Goal: Information Seeking & Learning: Learn about a topic

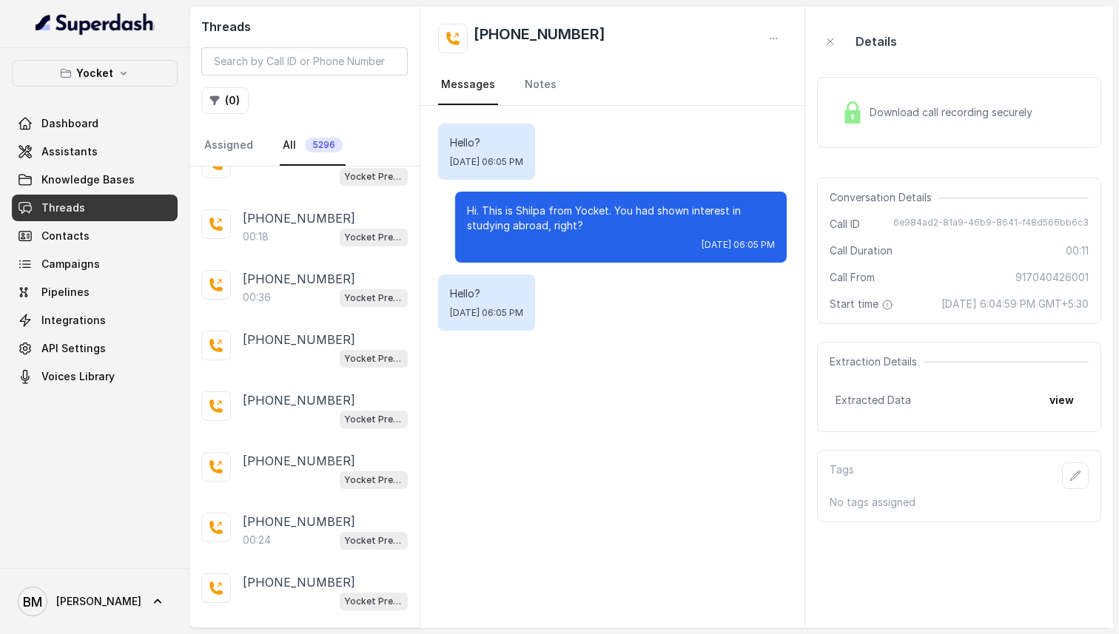
scroll to position [6404, 0]
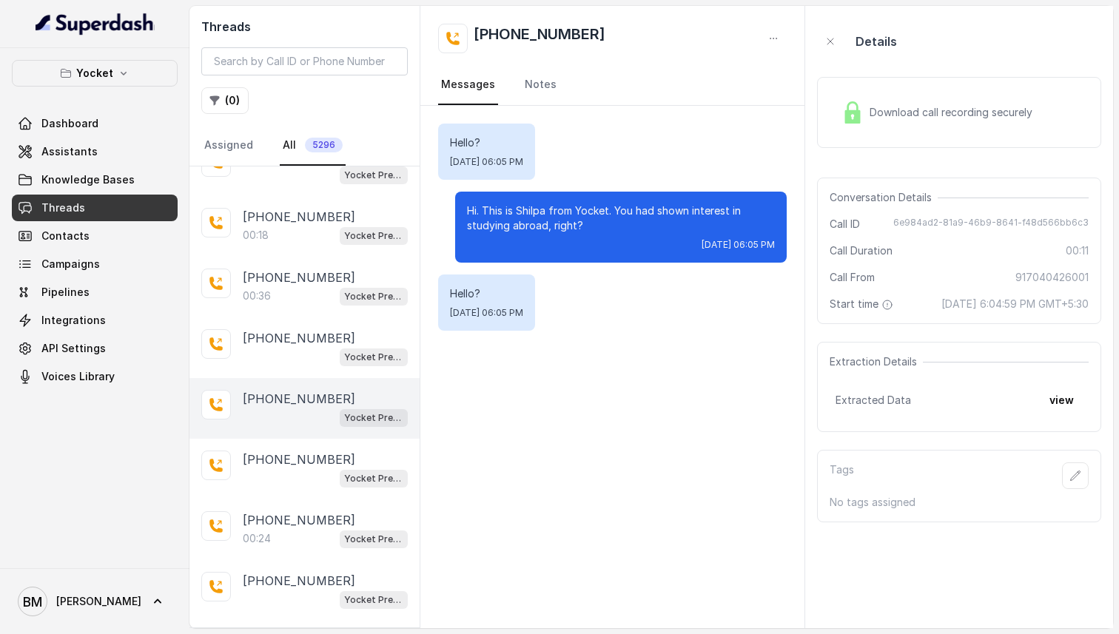
click at [287, 378] on div "[PHONE_NUMBER] Yocket Presales Test" at bounding box center [304, 408] width 230 height 61
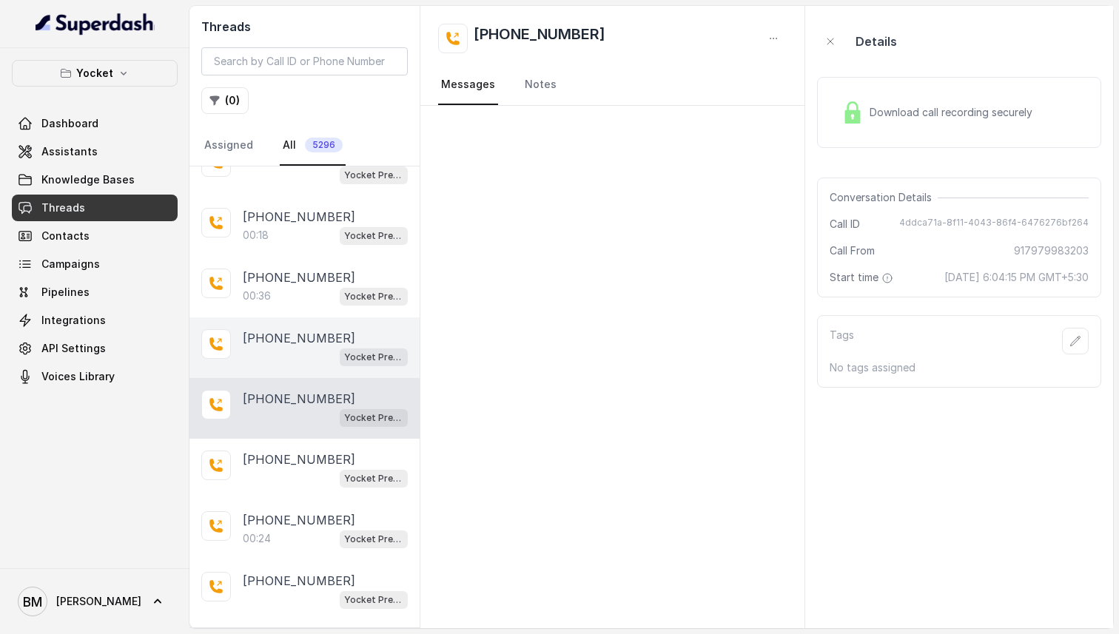
click at [290, 347] on div "Yocket Presales Test" at bounding box center [325, 356] width 165 height 19
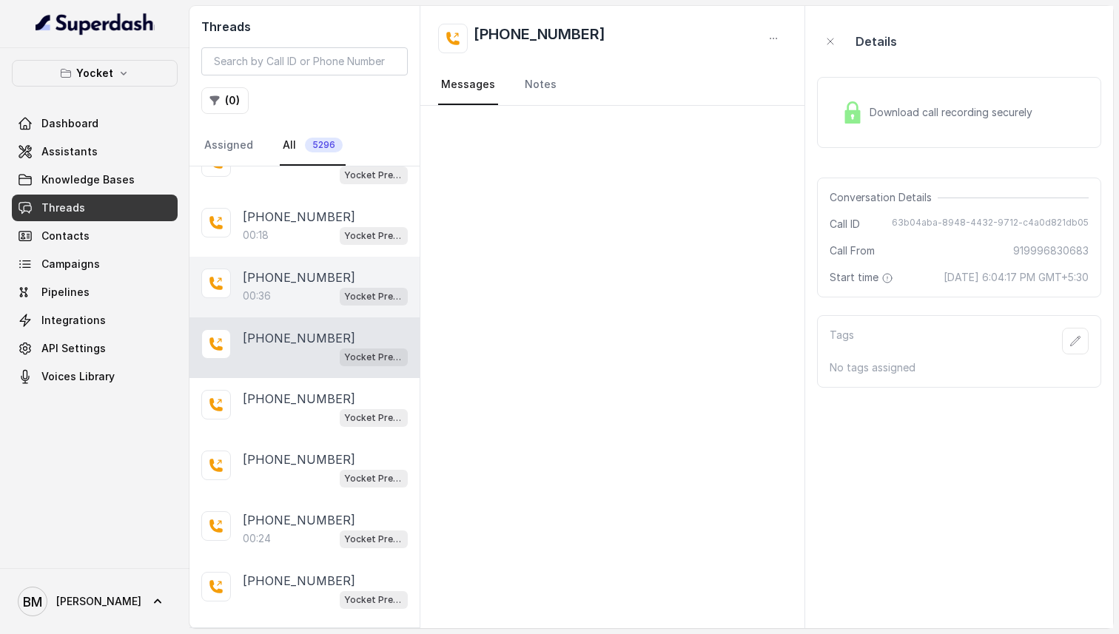
click at [306, 269] on p "[PHONE_NUMBER]" at bounding box center [299, 278] width 112 height 18
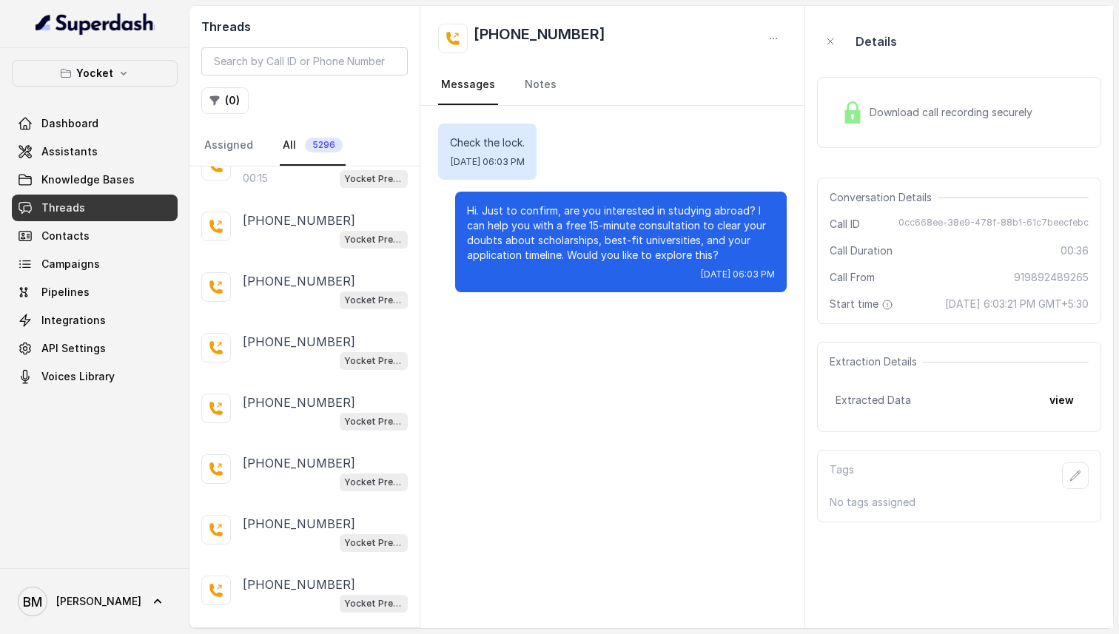
scroll to position [7586, 0]
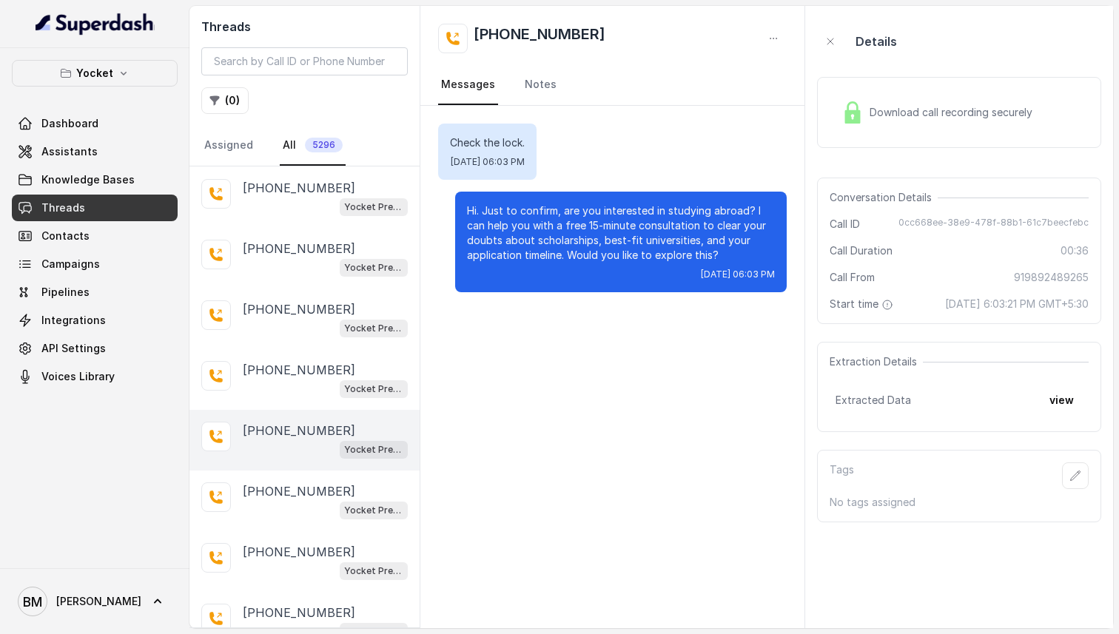
click at [282, 422] on p "[PHONE_NUMBER]" at bounding box center [299, 431] width 112 height 18
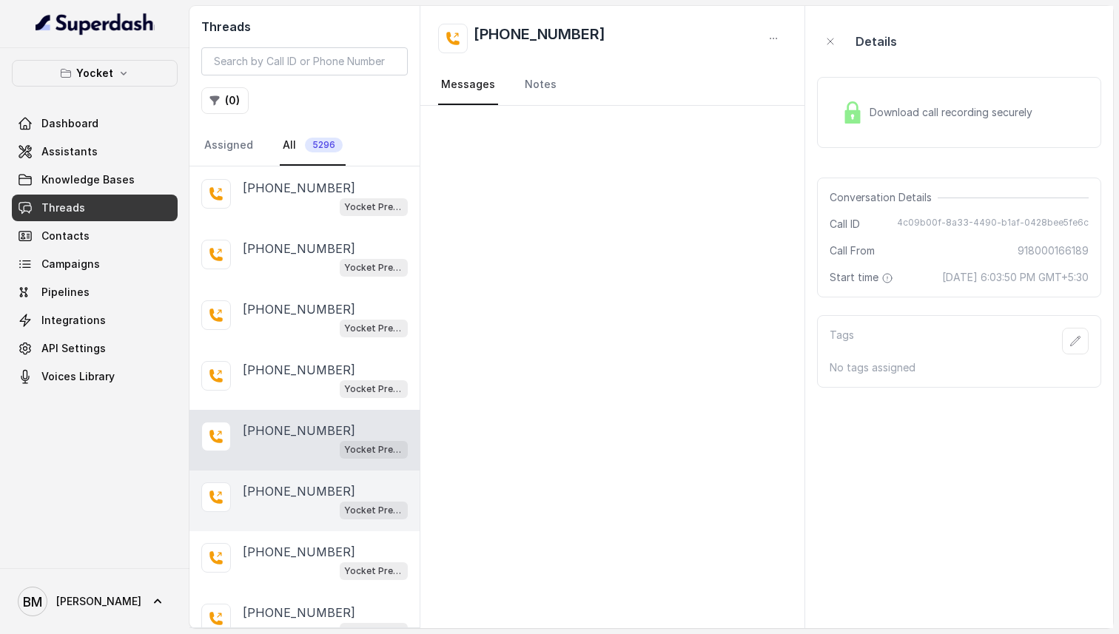
click at [278, 483] on p "[PHONE_NUMBER]" at bounding box center [299, 492] width 112 height 18
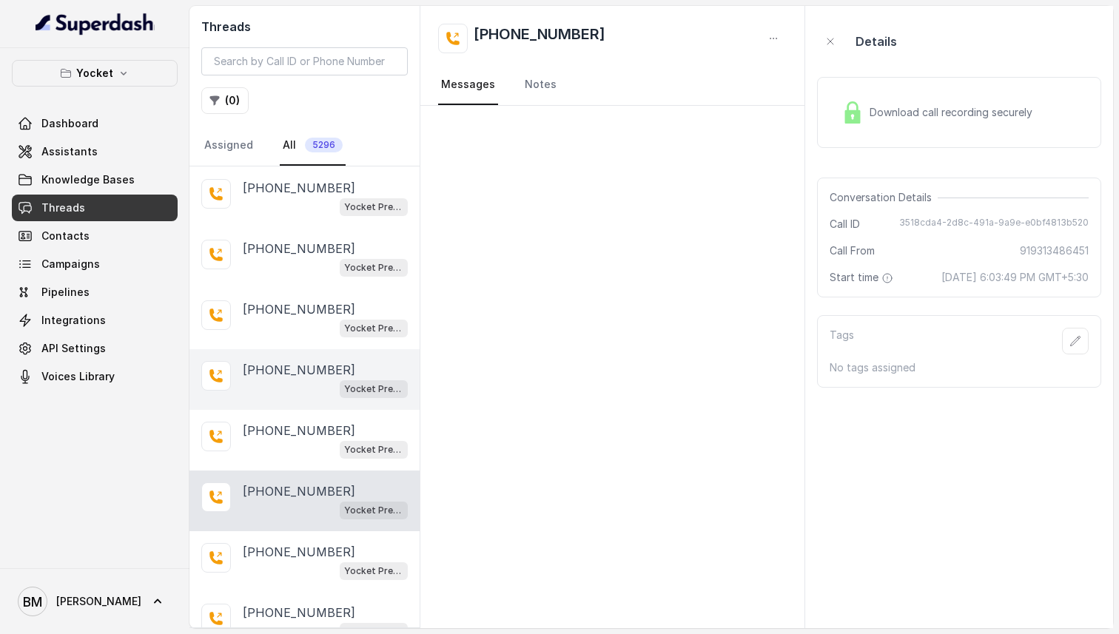
click at [283, 360] on div "[PHONE_NUMBER] Yocket Presales Test" at bounding box center [304, 379] width 230 height 61
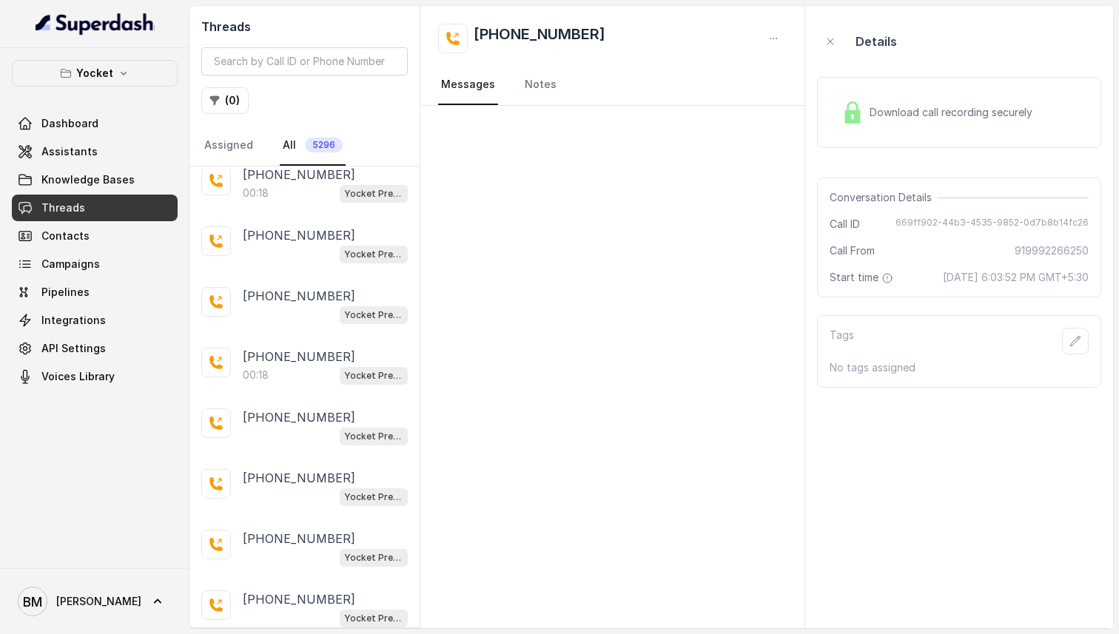
scroll to position [8597, 0]
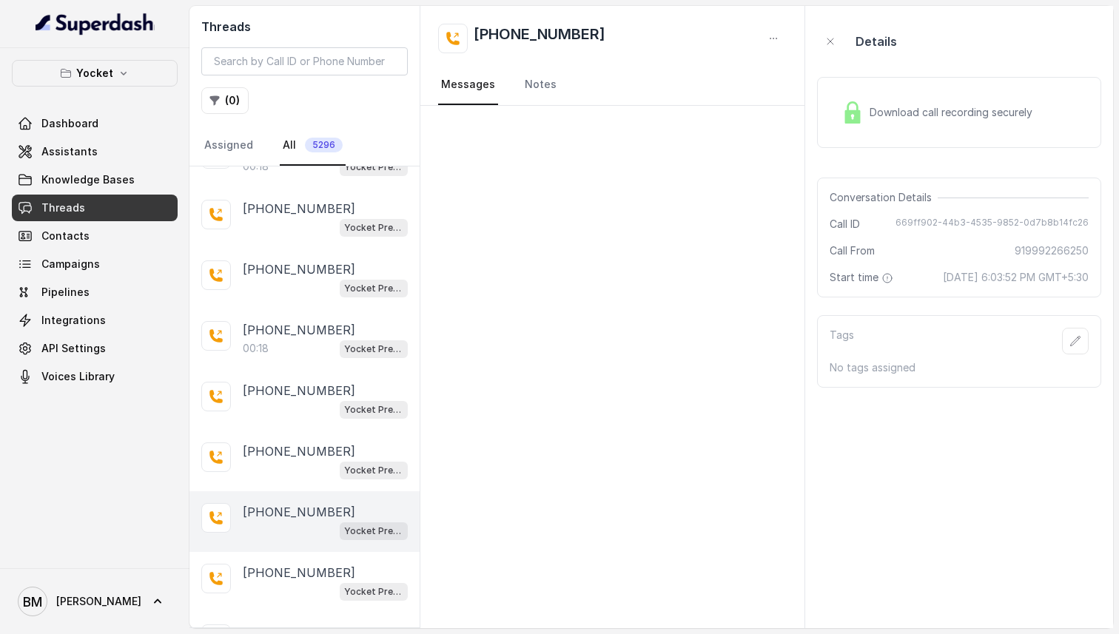
click at [286, 491] on div "[PHONE_NUMBER] Yocket Presales Test" at bounding box center [304, 521] width 230 height 61
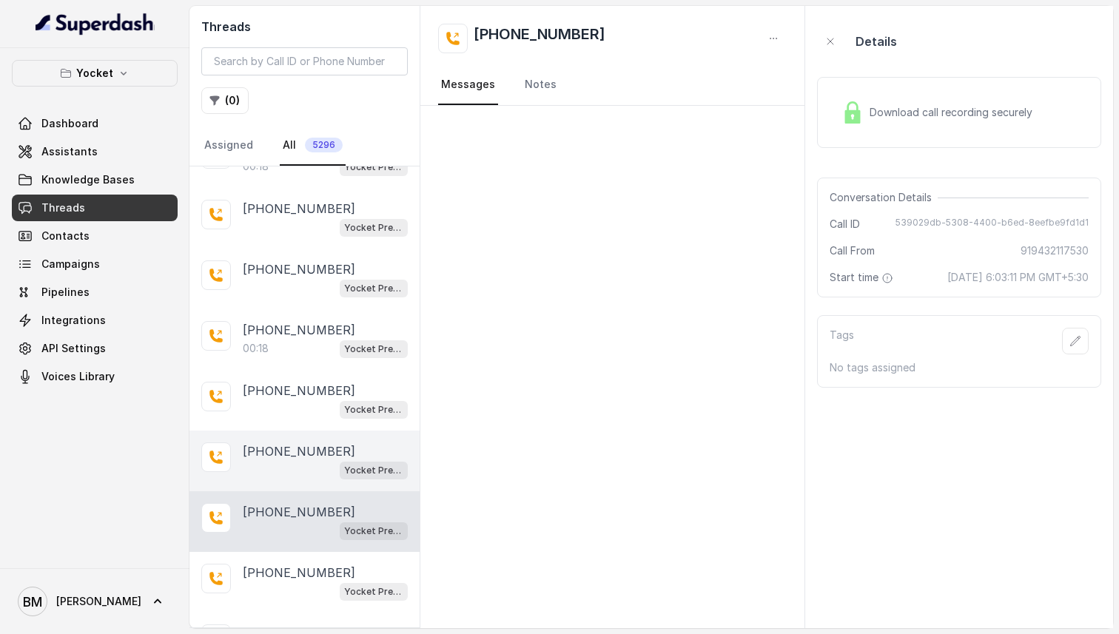
click at [284, 443] on p "[PHONE_NUMBER]" at bounding box center [299, 452] width 112 height 18
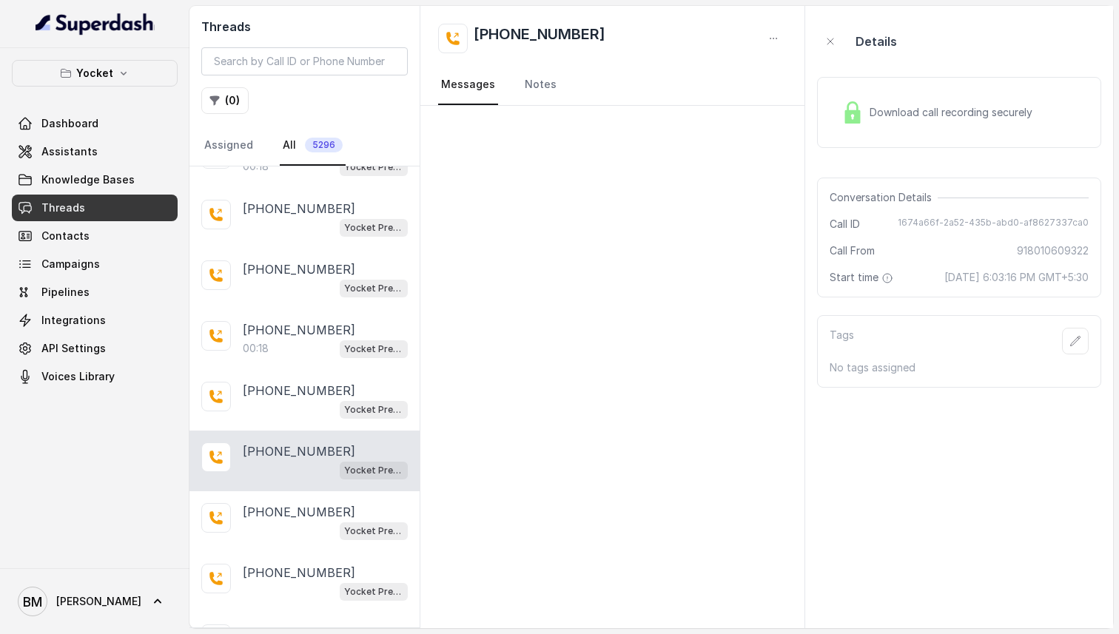
scroll to position [8628, 0]
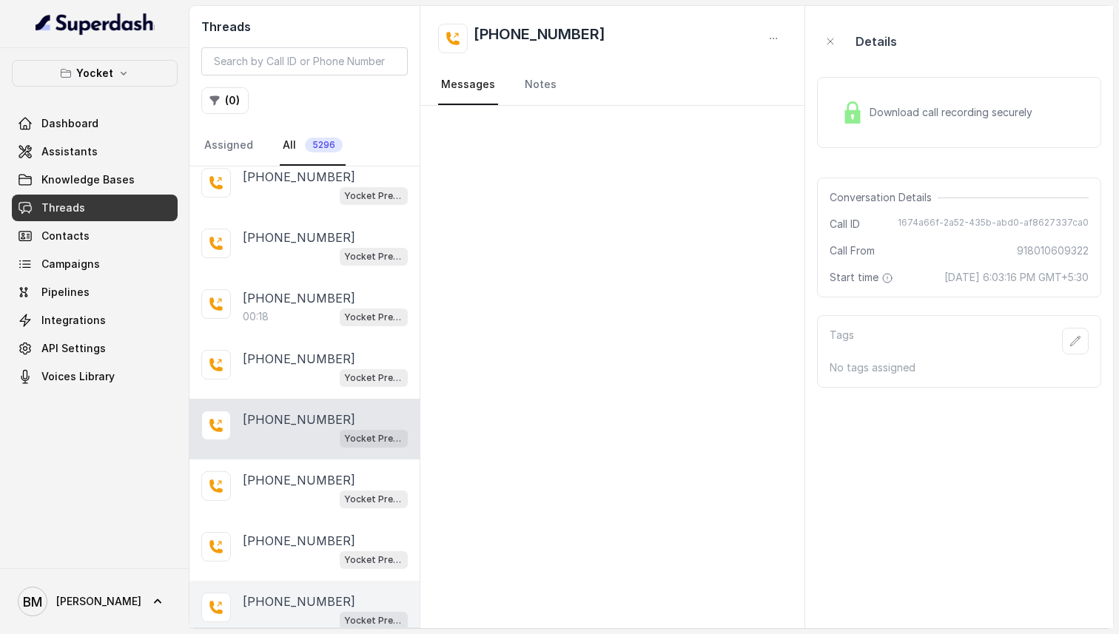
click at [277, 585] on div "[PHONE_NUMBER] Yocket Presales Test" at bounding box center [304, 611] width 230 height 61
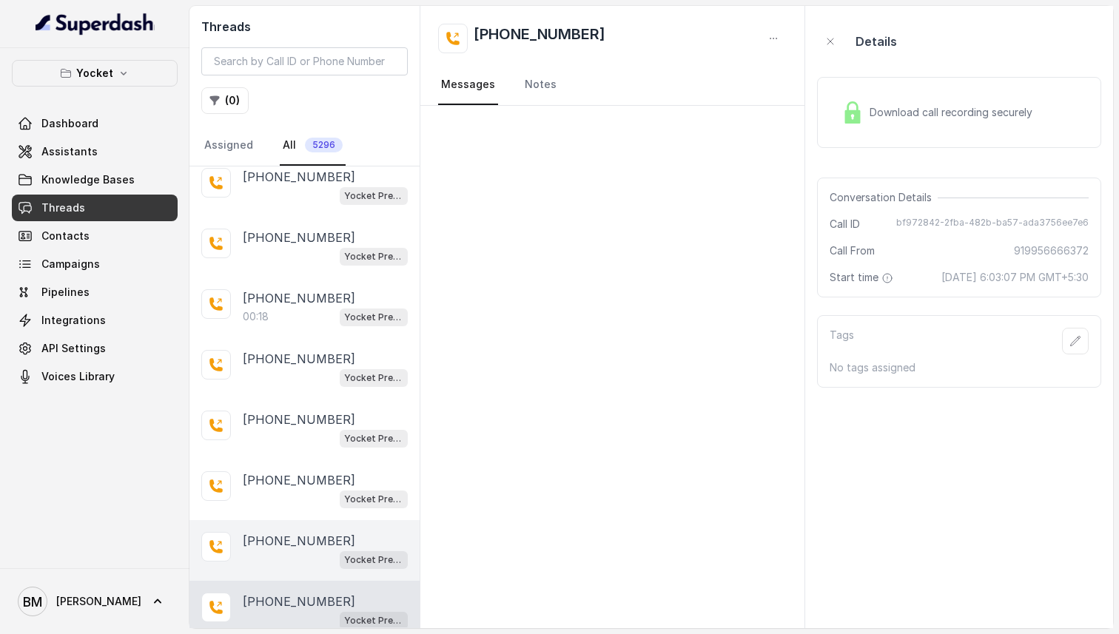
click at [285, 532] on p "[PHONE_NUMBER]" at bounding box center [299, 541] width 112 height 18
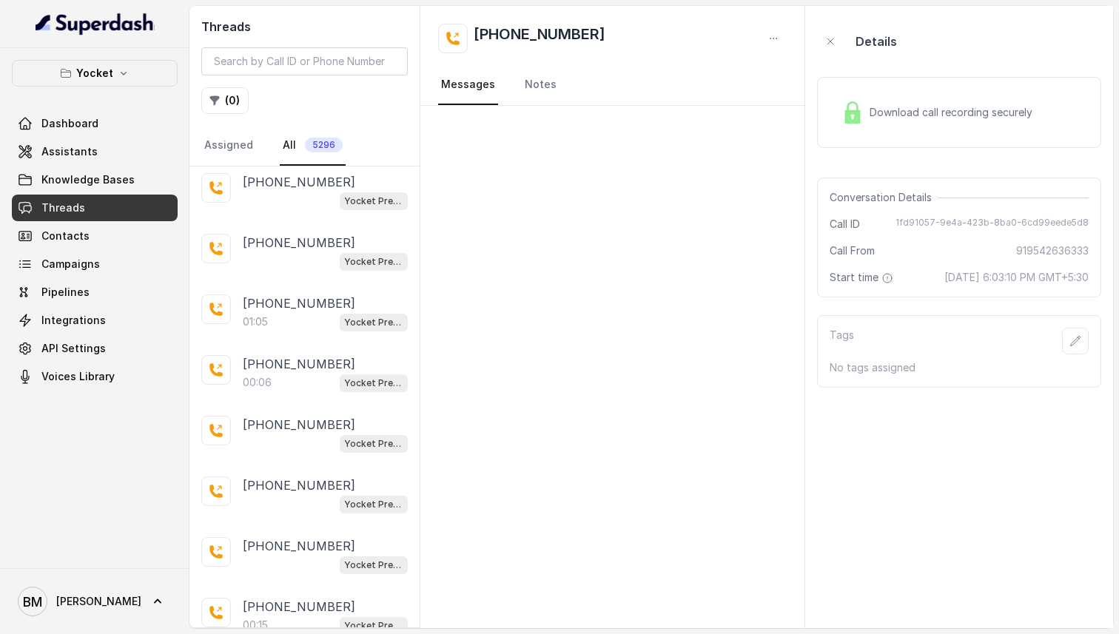
scroll to position [6992, 0]
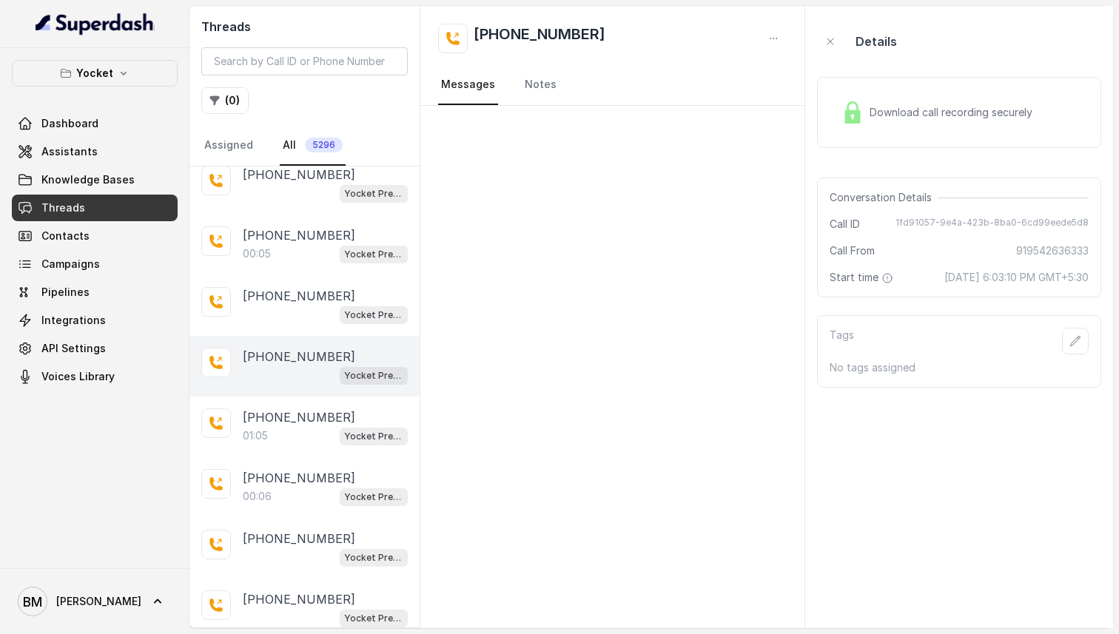
click at [303, 348] on p "[PHONE_NUMBER]" at bounding box center [299, 357] width 112 height 18
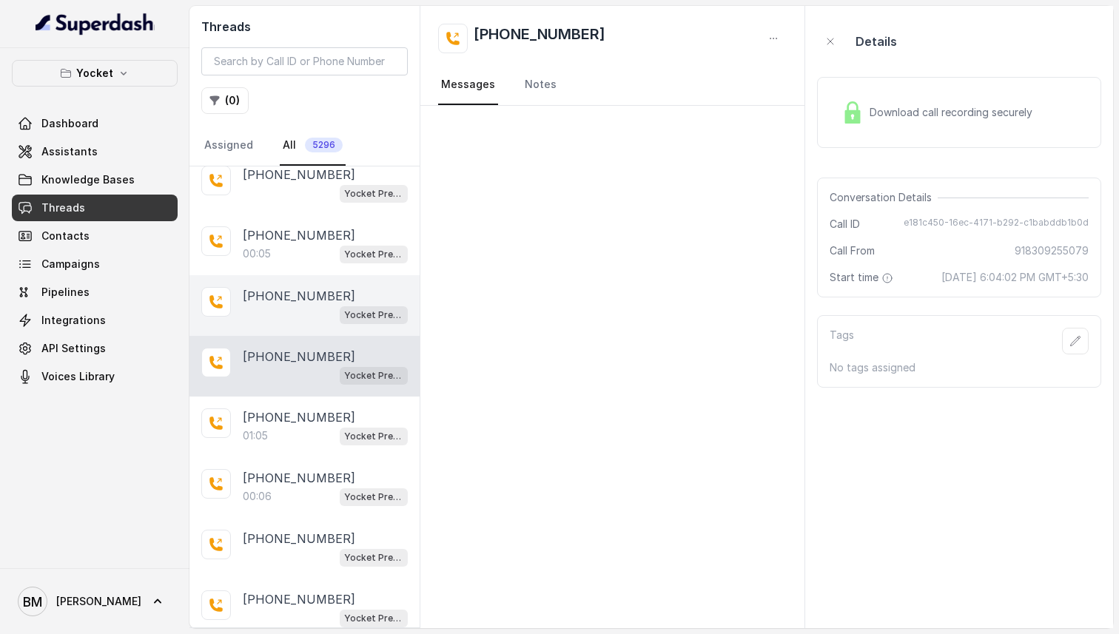
click at [304, 287] on p "[PHONE_NUMBER]" at bounding box center [299, 296] width 112 height 18
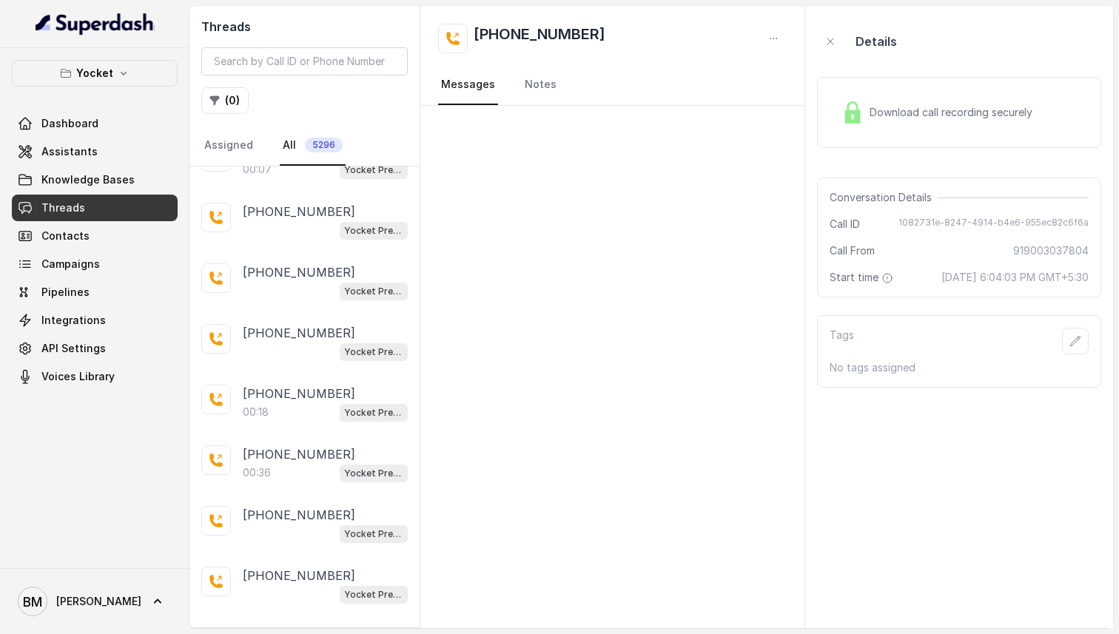
scroll to position [6099, 0]
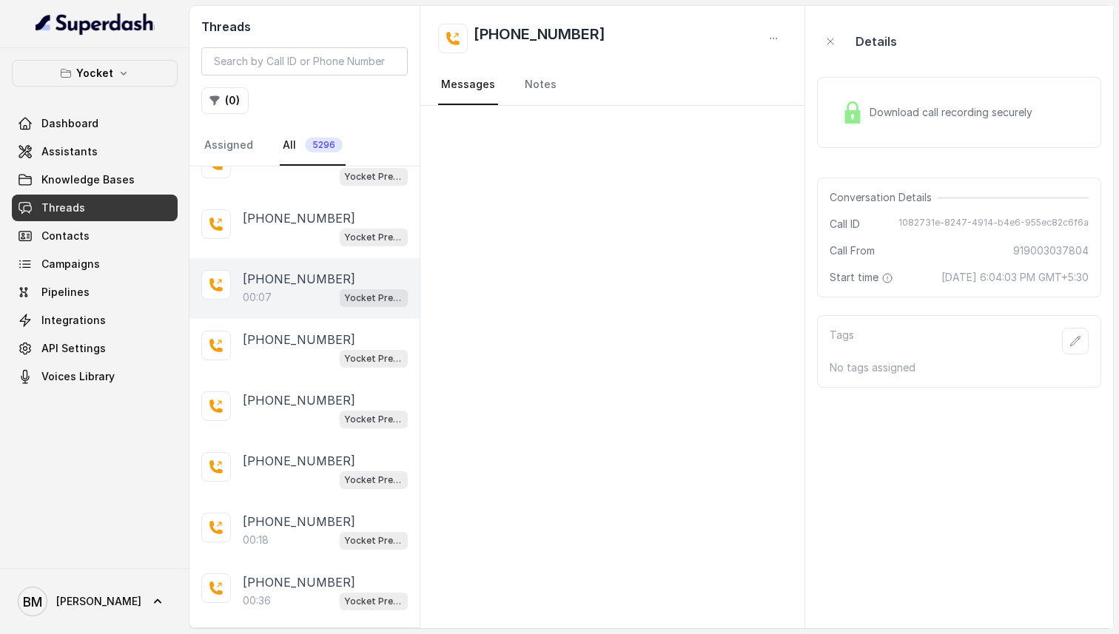
click at [303, 288] on div "00:07 Yocket Presales Test" at bounding box center [325, 297] width 165 height 19
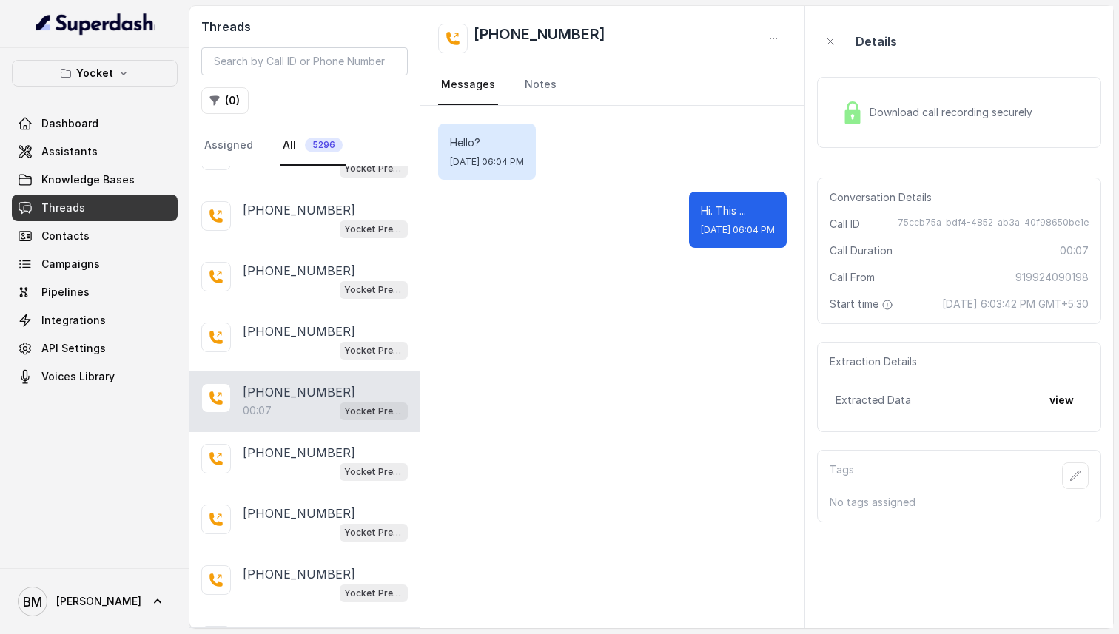
scroll to position [5944, 0]
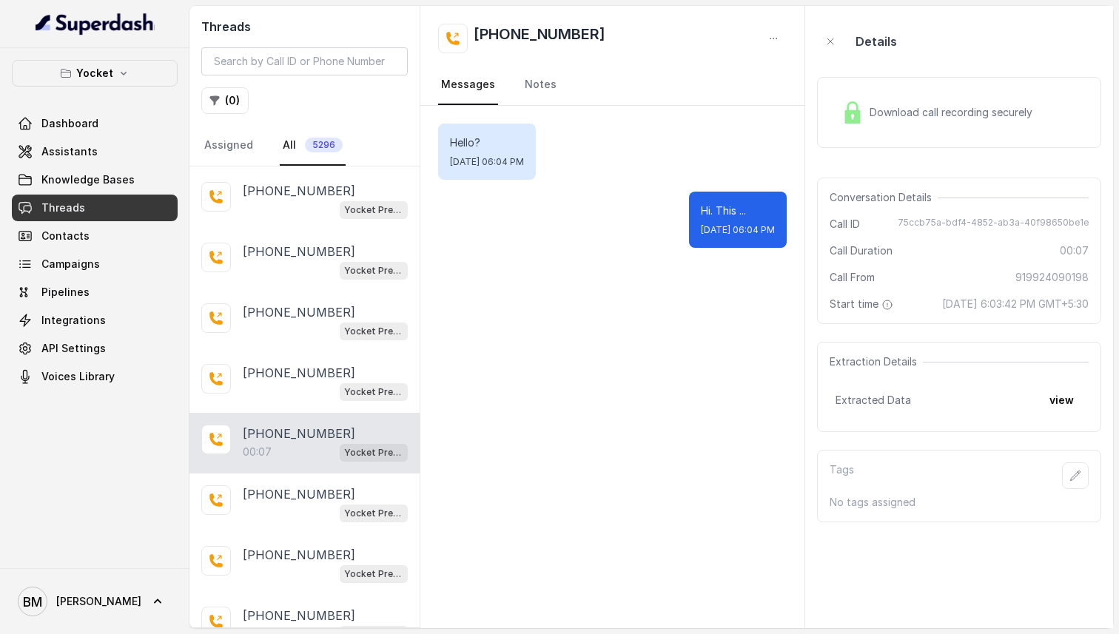
click at [303, 292] on div "[PHONE_NUMBER] Yocket Presales Test" at bounding box center [304, 322] width 230 height 61
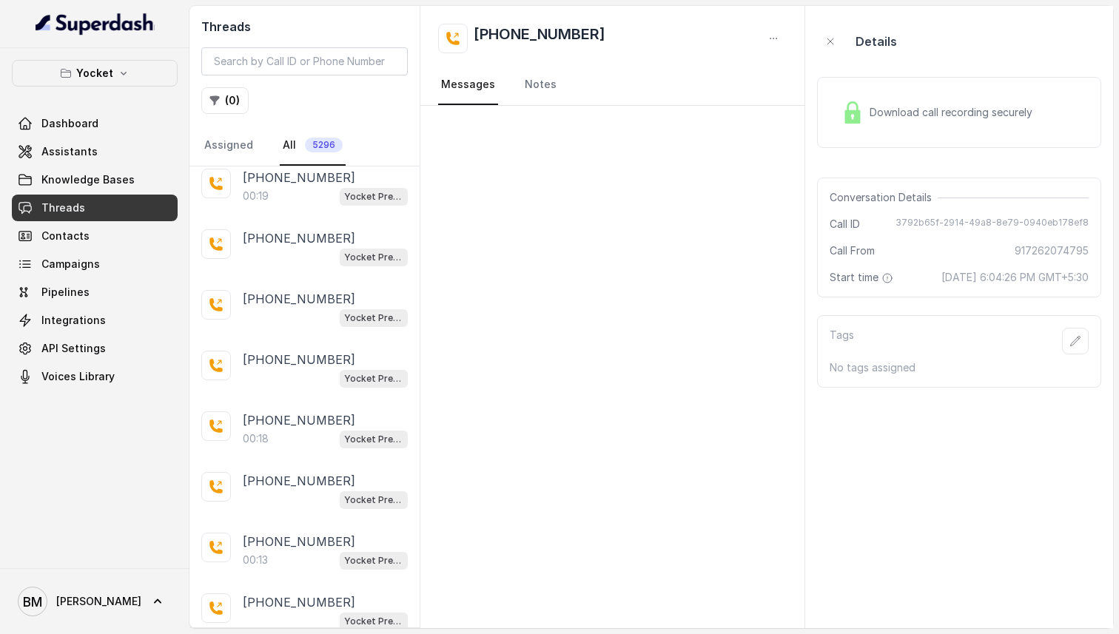
scroll to position [4749, 0]
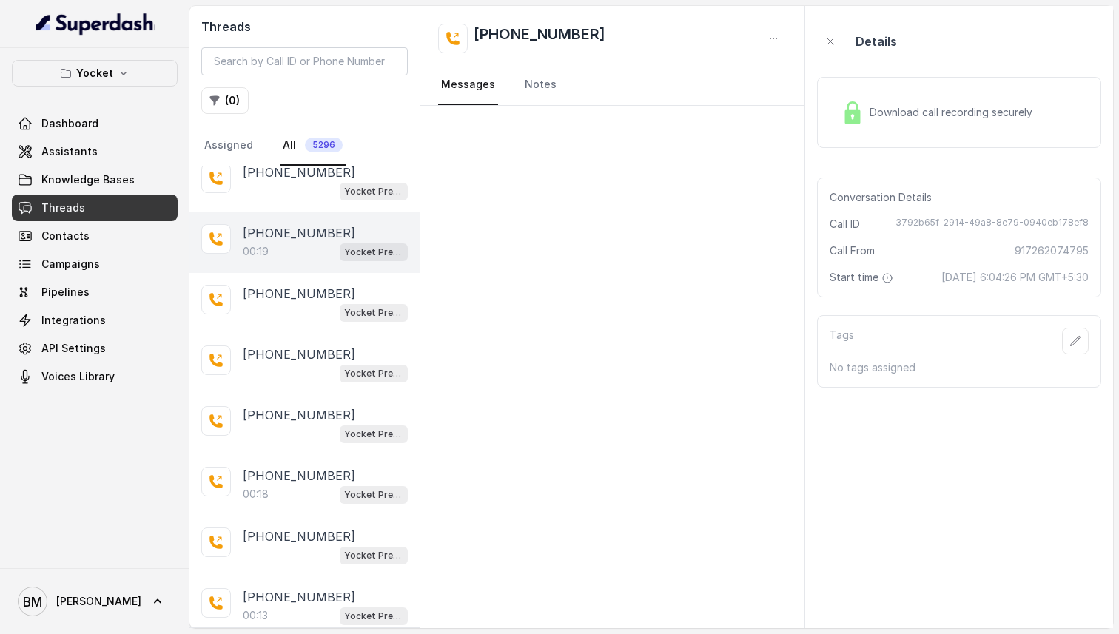
click at [296, 242] on div "00:19 Yocket Presales Test" at bounding box center [325, 251] width 165 height 19
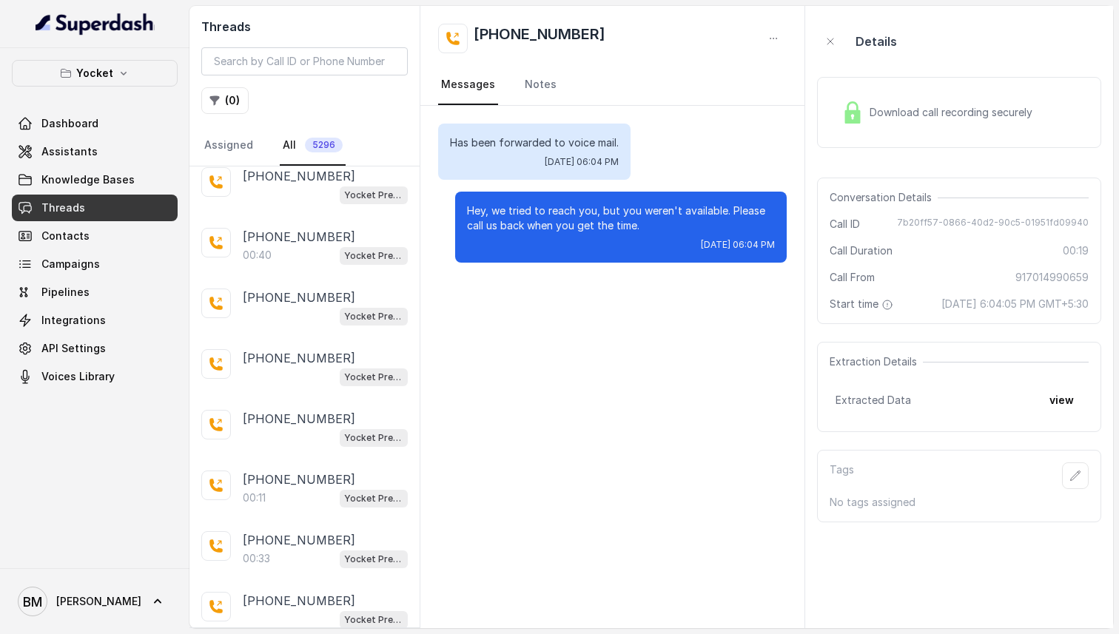
scroll to position [3678, 0]
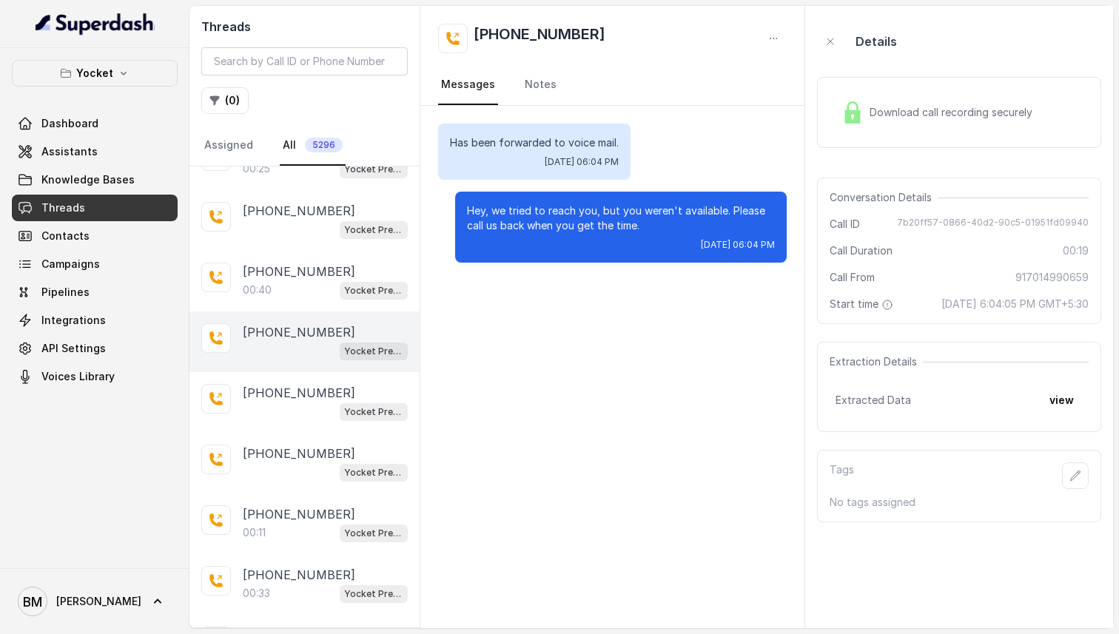
click at [285, 312] on div "[PHONE_NUMBER] Yocket Presales Test" at bounding box center [304, 342] width 230 height 61
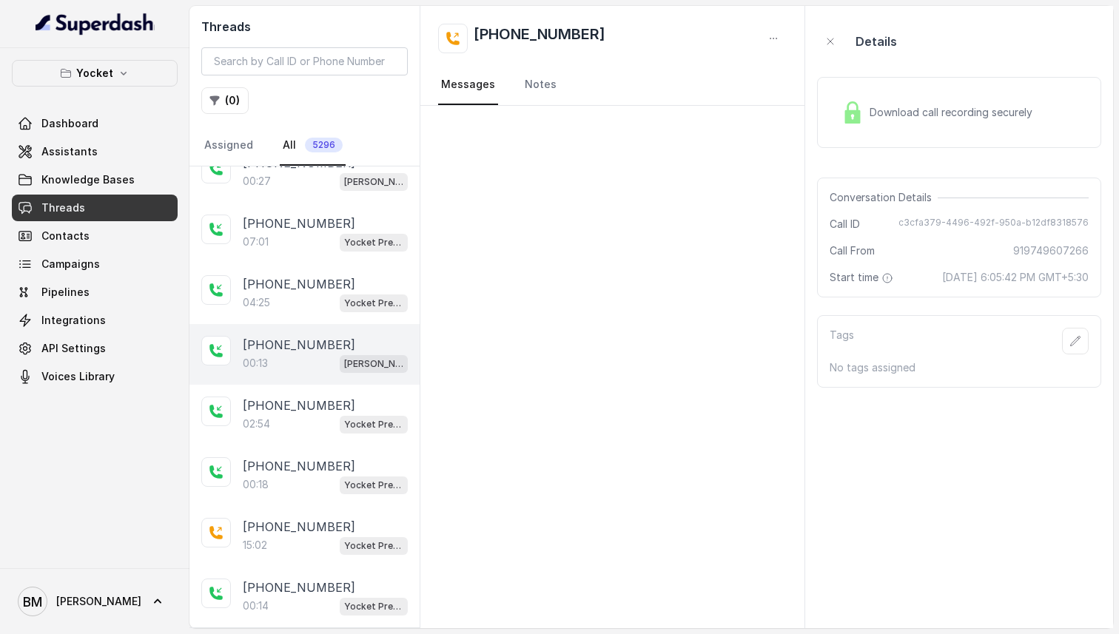
scroll to position [187, 0]
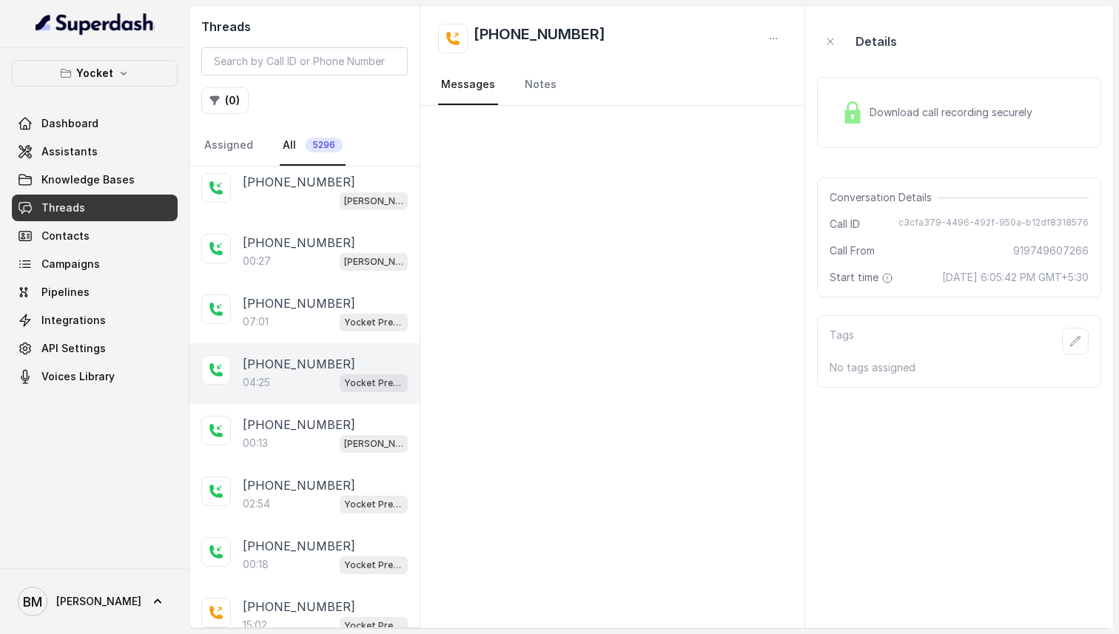
click at [271, 366] on p "[PHONE_NUMBER]" at bounding box center [299, 364] width 112 height 18
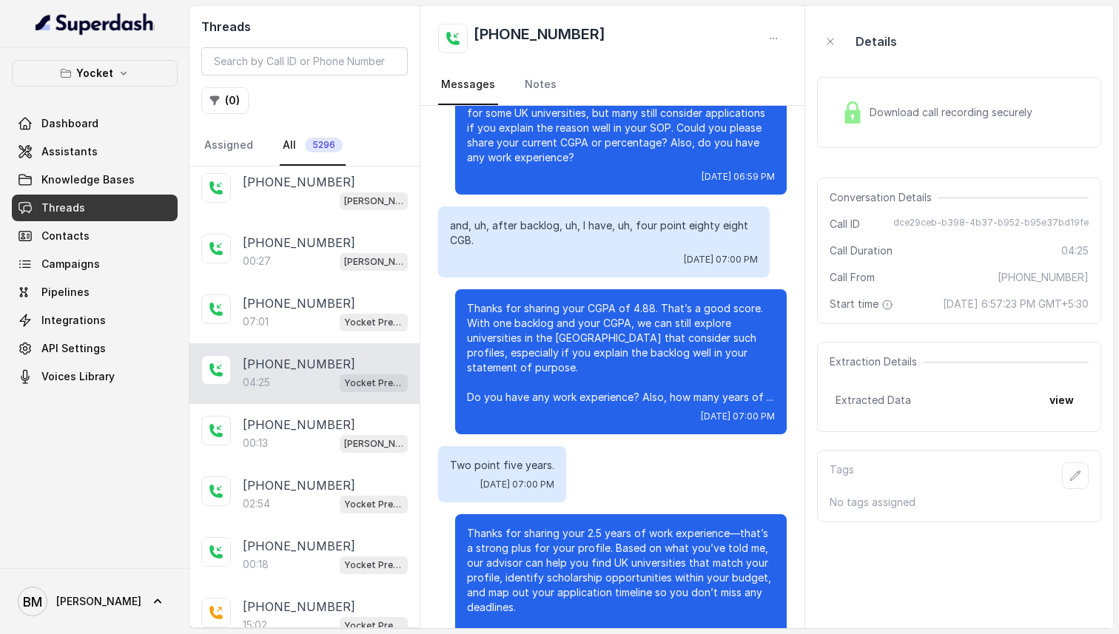
scroll to position [2104, 0]
